Goal: Task Accomplishment & Management: Contribute content

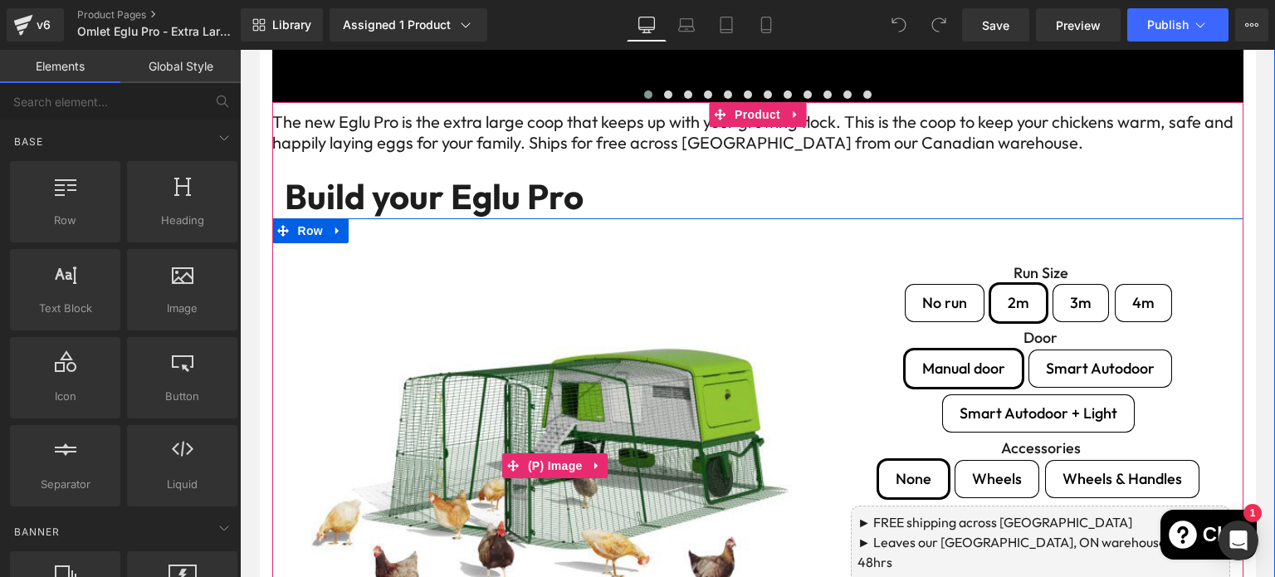
scroll to position [777, 0]
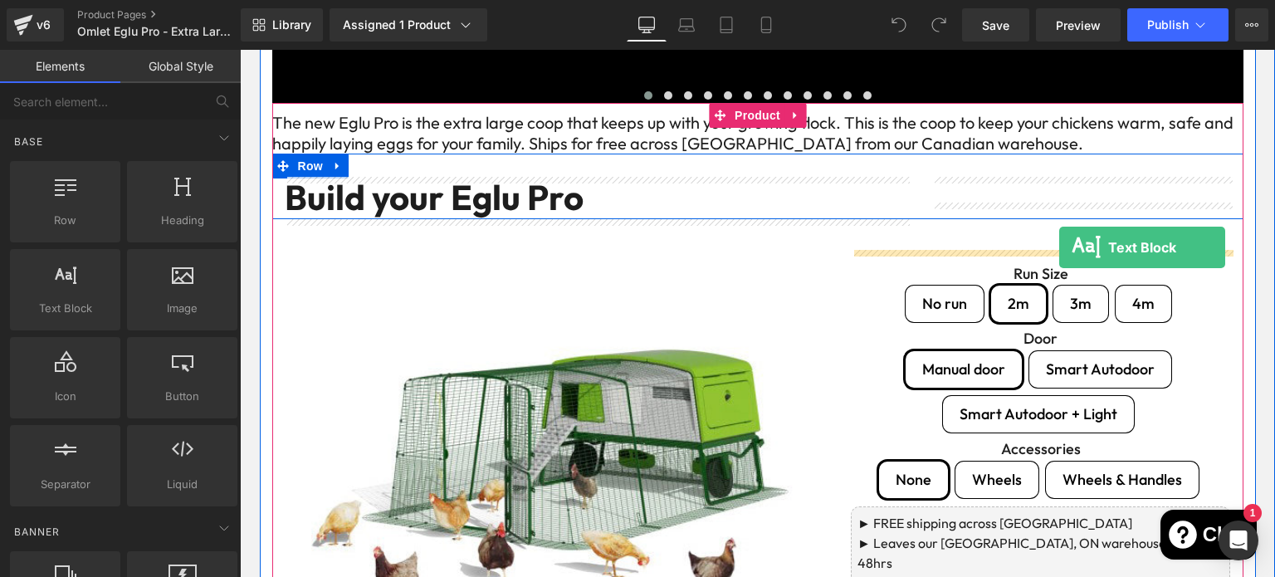
drag, startPoint x: 336, startPoint y: 332, endPoint x: 1059, endPoint y: 248, distance: 727.6
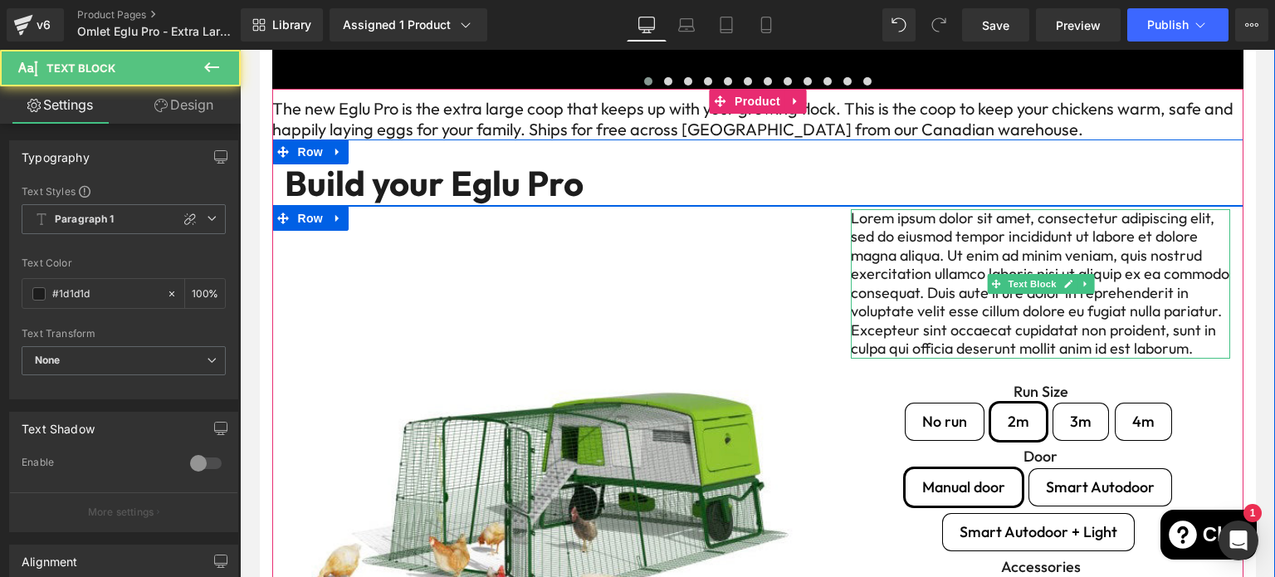
click at [960, 290] on p "Lorem ipsum dolor sit amet, consectetur adipiscing elit, sed do eiusmod tempor …" at bounding box center [1041, 283] width 380 height 149
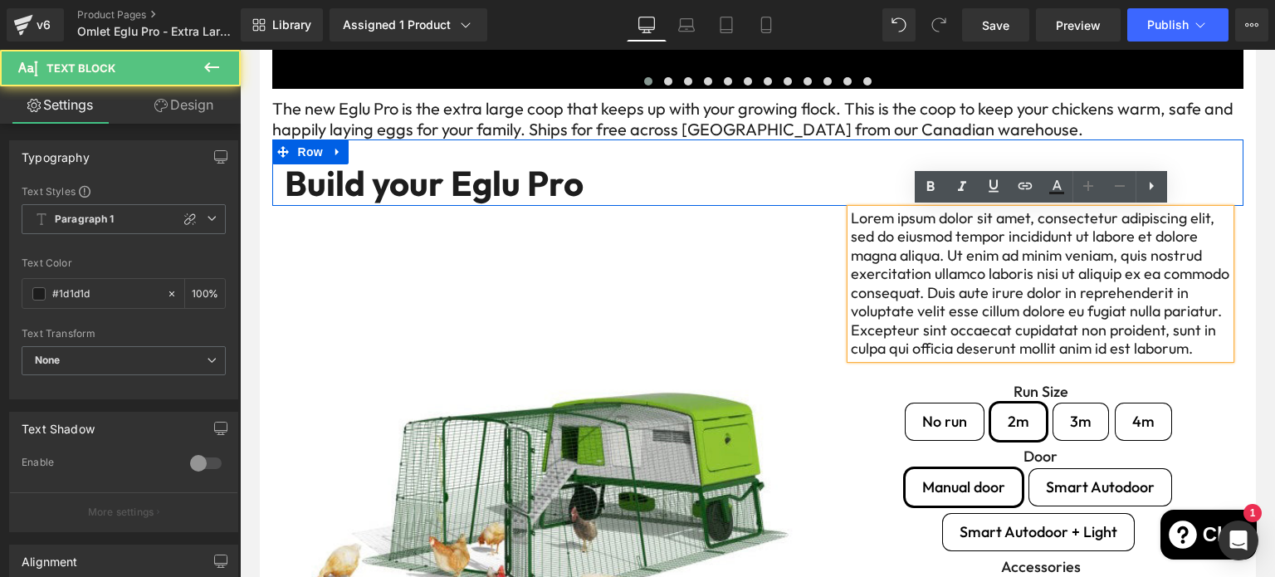
click at [960, 290] on p "Lorem ipsum dolor sit amet, consectetur adipiscing elit, sed do eiusmod tempor …" at bounding box center [1041, 283] width 380 height 149
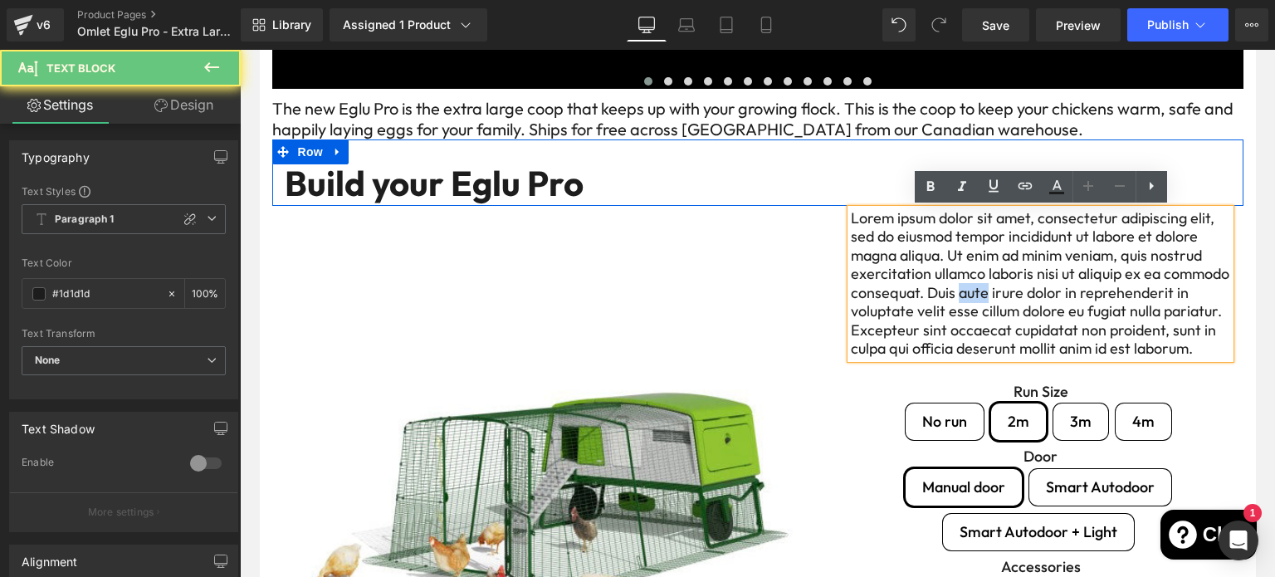
click at [960, 290] on p "Lorem ipsum dolor sit amet, consectetur adipiscing elit, sed do eiusmod tempor …" at bounding box center [1041, 283] width 380 height 149
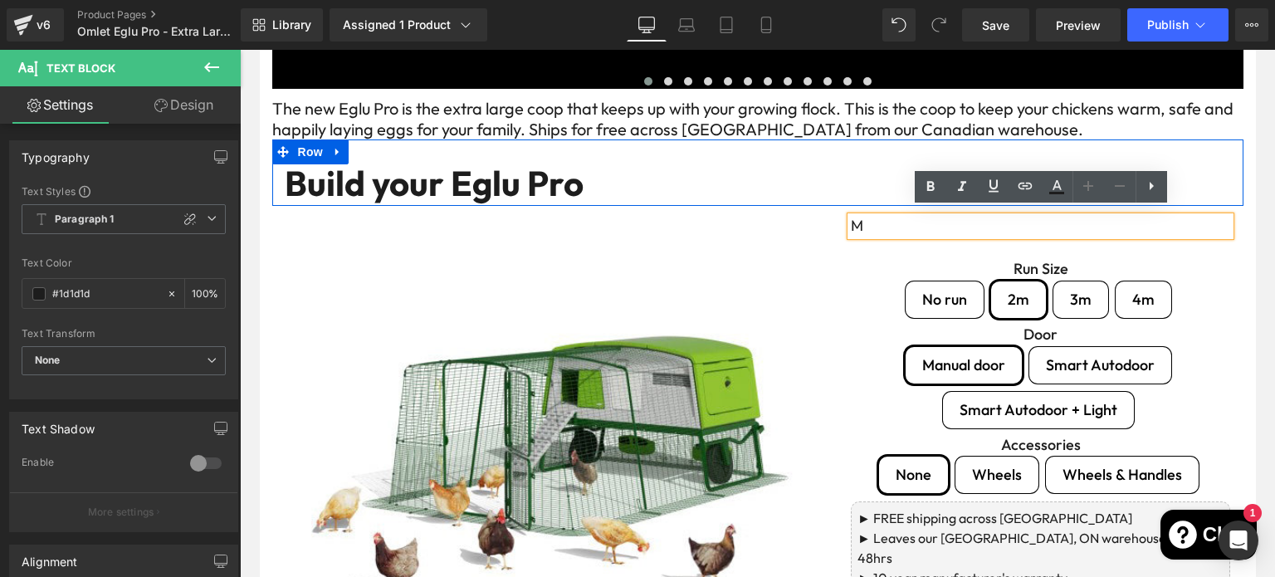
scroll to position [795, 0]
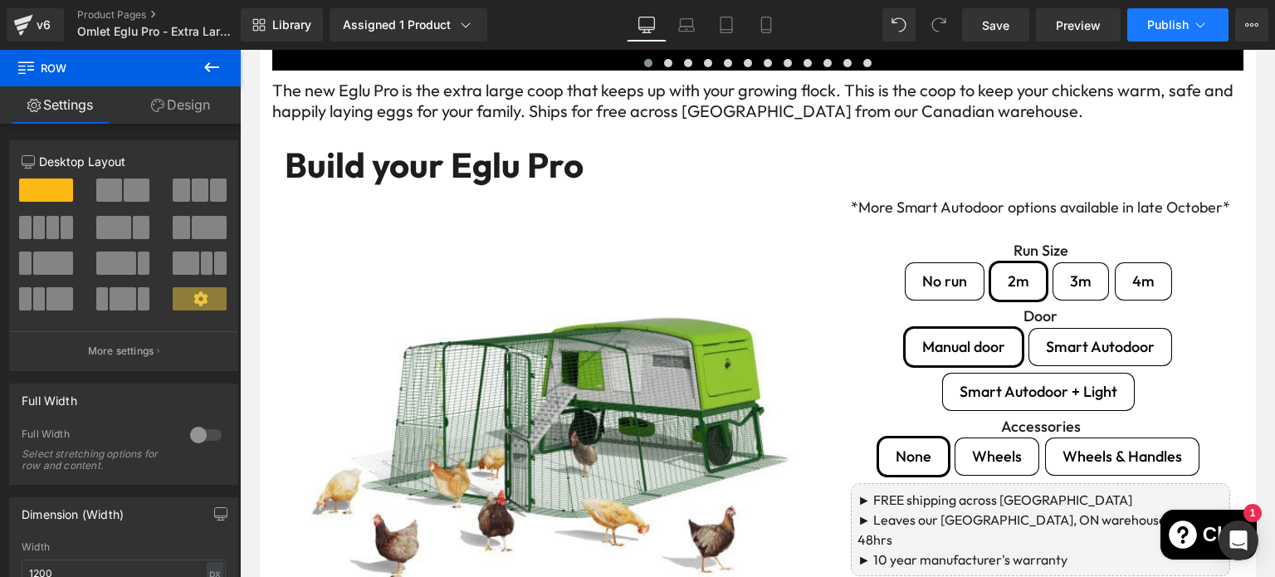
click at [1158, 31] on span "Publish" at bounding box center [1167, 24] width 41 height 13
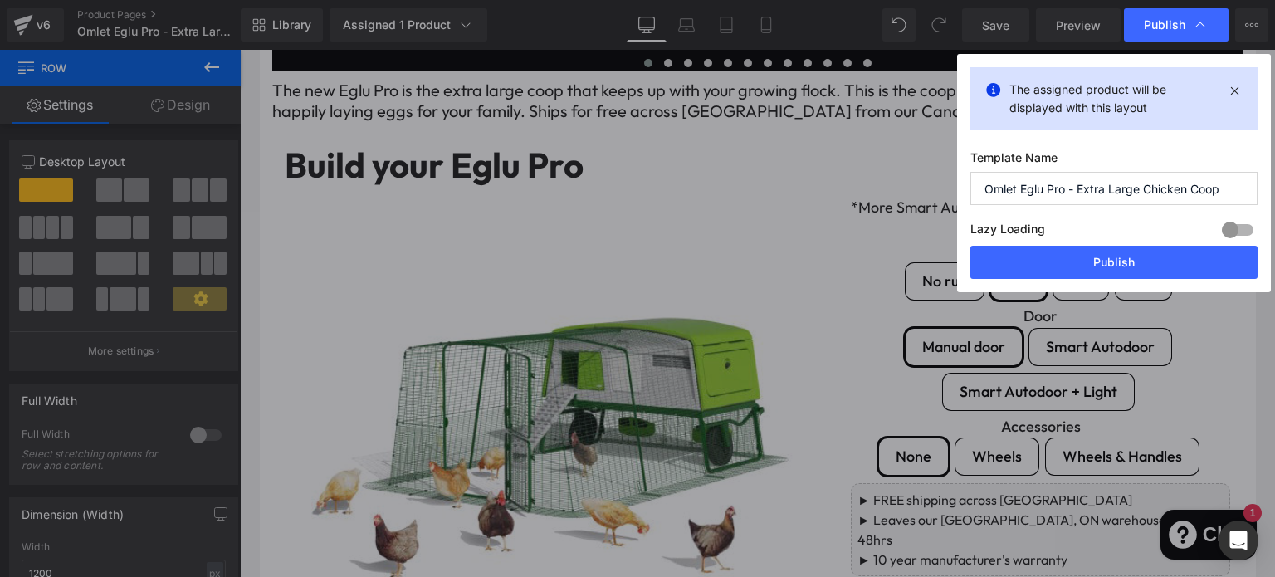
click at [1111, 239] on div "Lazy Loading Build Upgrade plan to unlock" at bounding box center [1113, 231] width 287 height 27
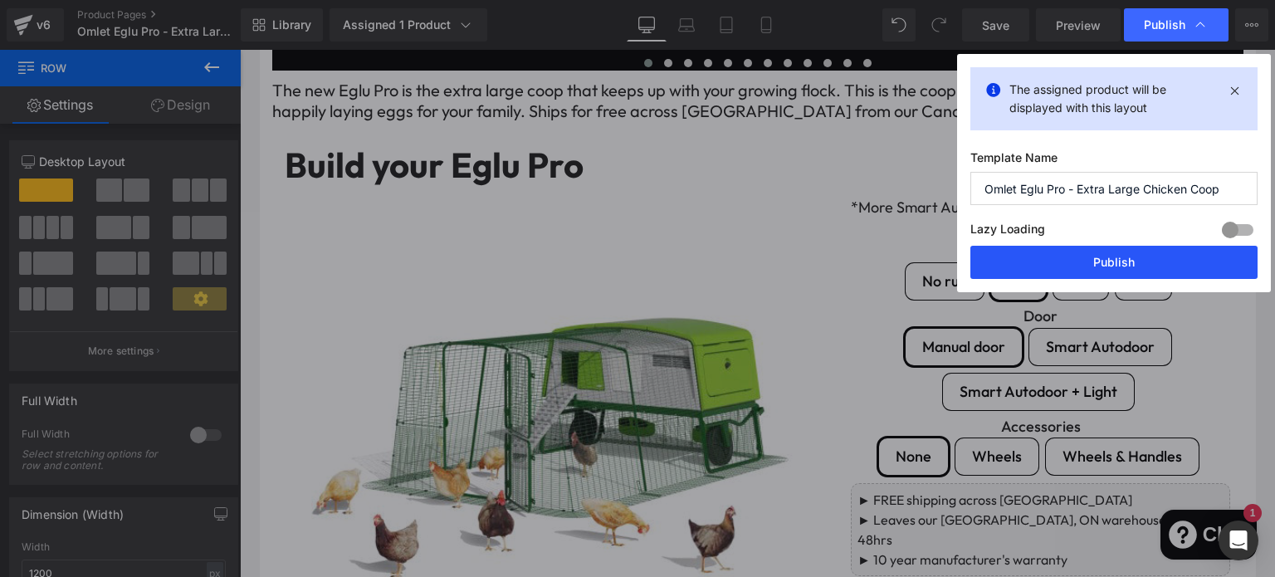
click at [1110, 256] on button "Publish" at bounding box center [1113, 262] width 287 height 33
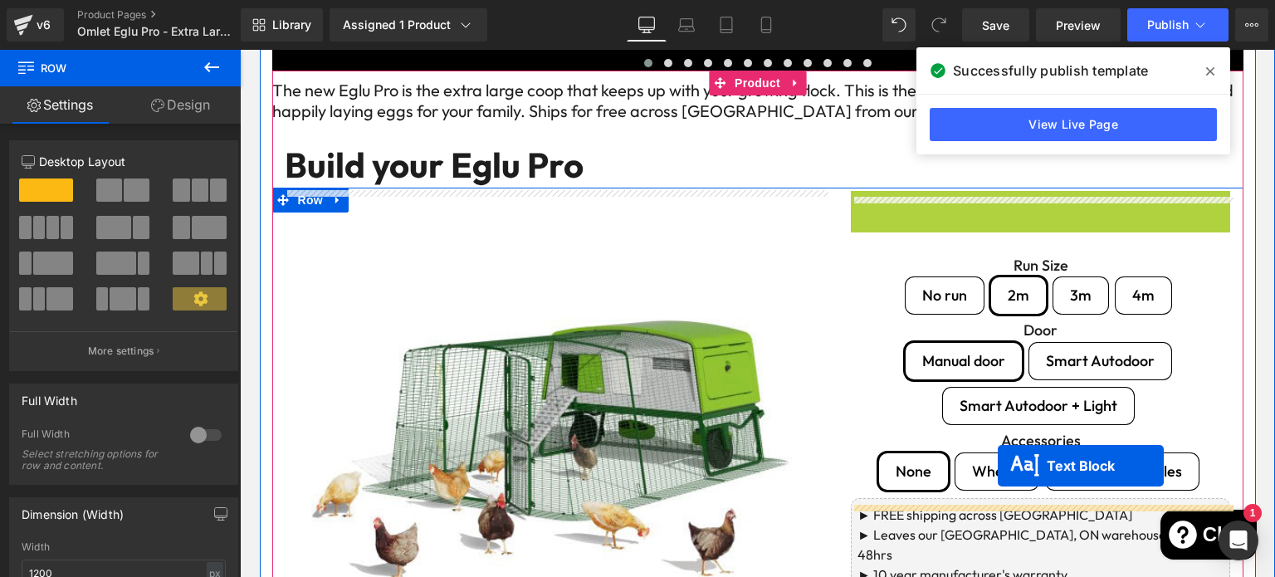
drag, startPoint x: 996, startPoint y: 217, endPoint x: 997, endPoint y: 465, distance: 248.1
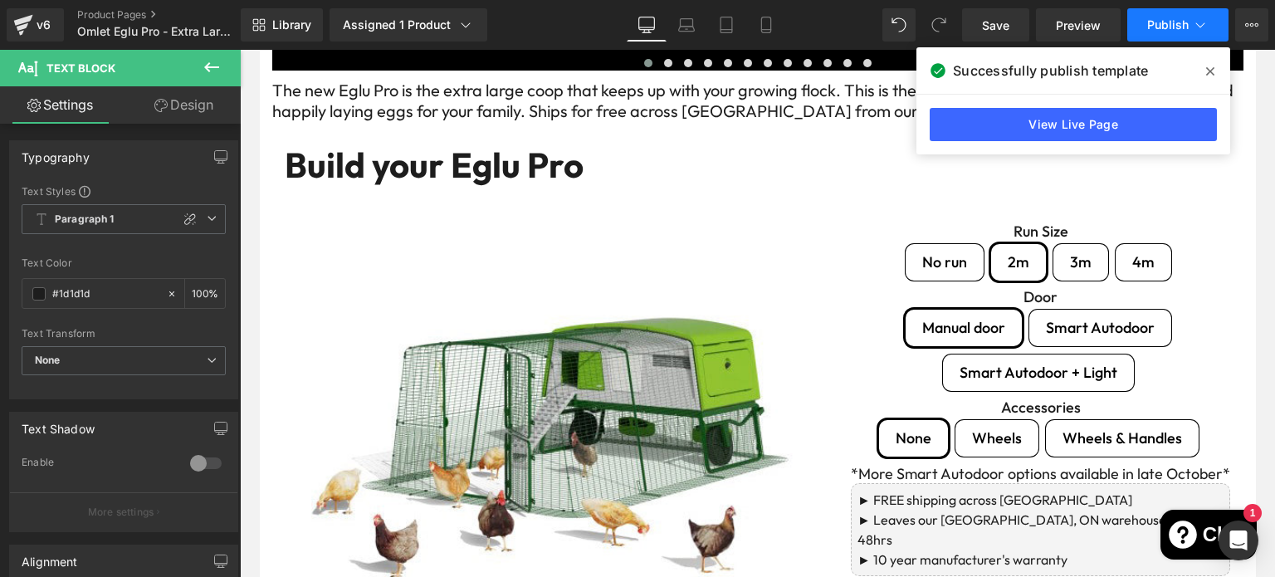
click at [1183, 25] on span "Publish" at bounding box center [1167, 24] width 41 height 13
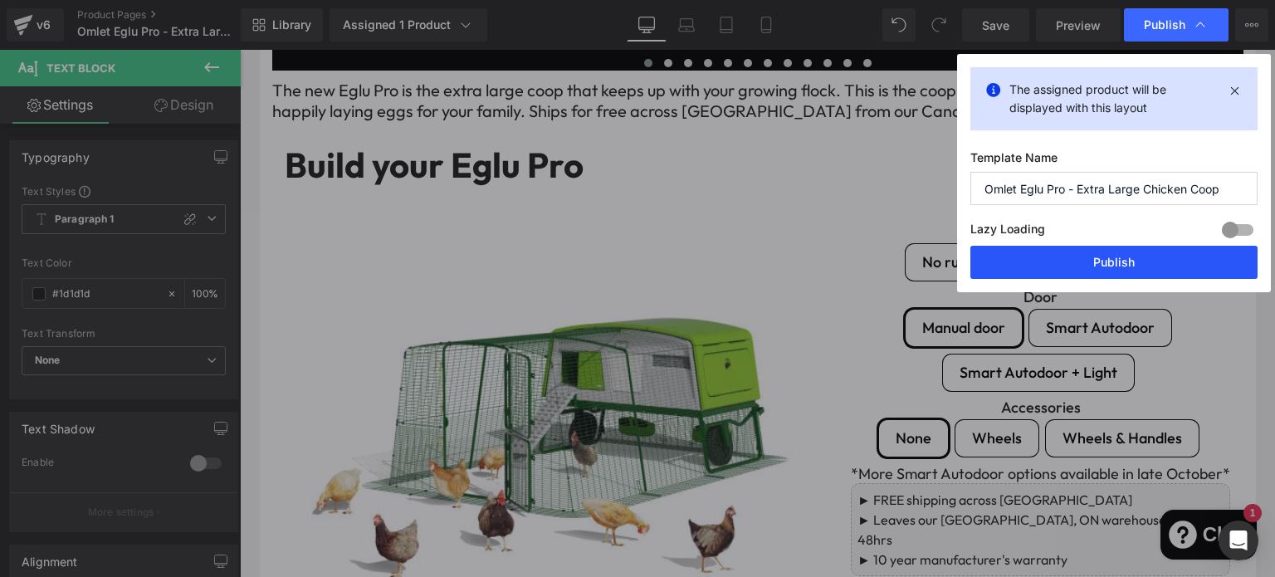
click at [1103, 271] on button "Publish" at bounding box center [1113, 262] width 287 height 33
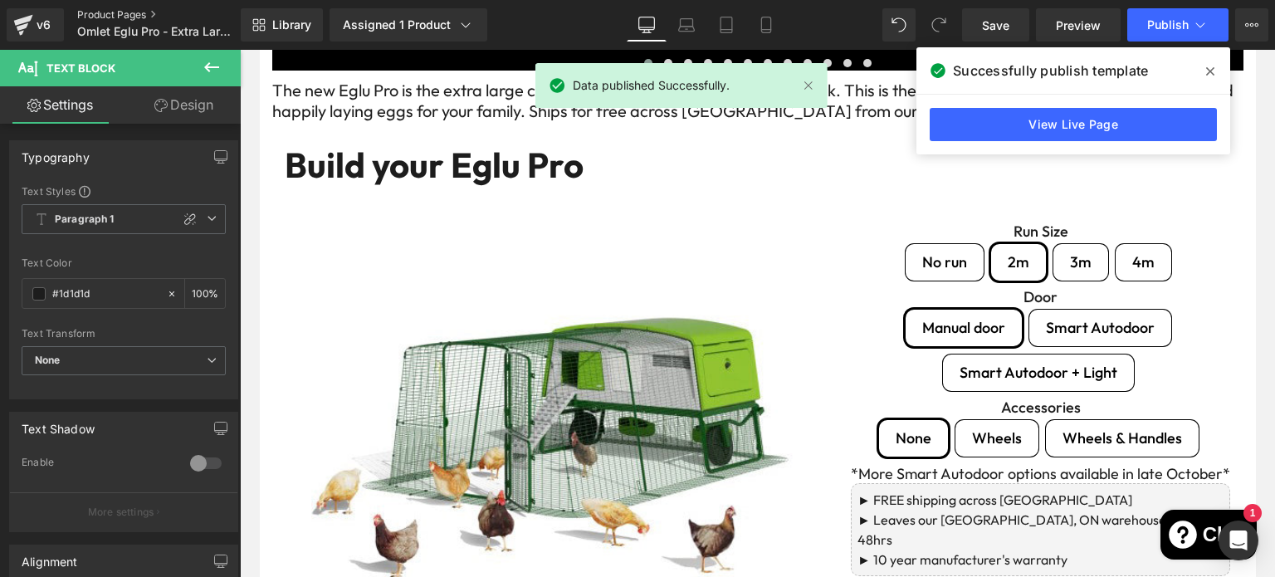
click at [121, 14] on link "Product Pages" at bounding box center [172, 14] width 191 height 13
